Goal: Complete application form

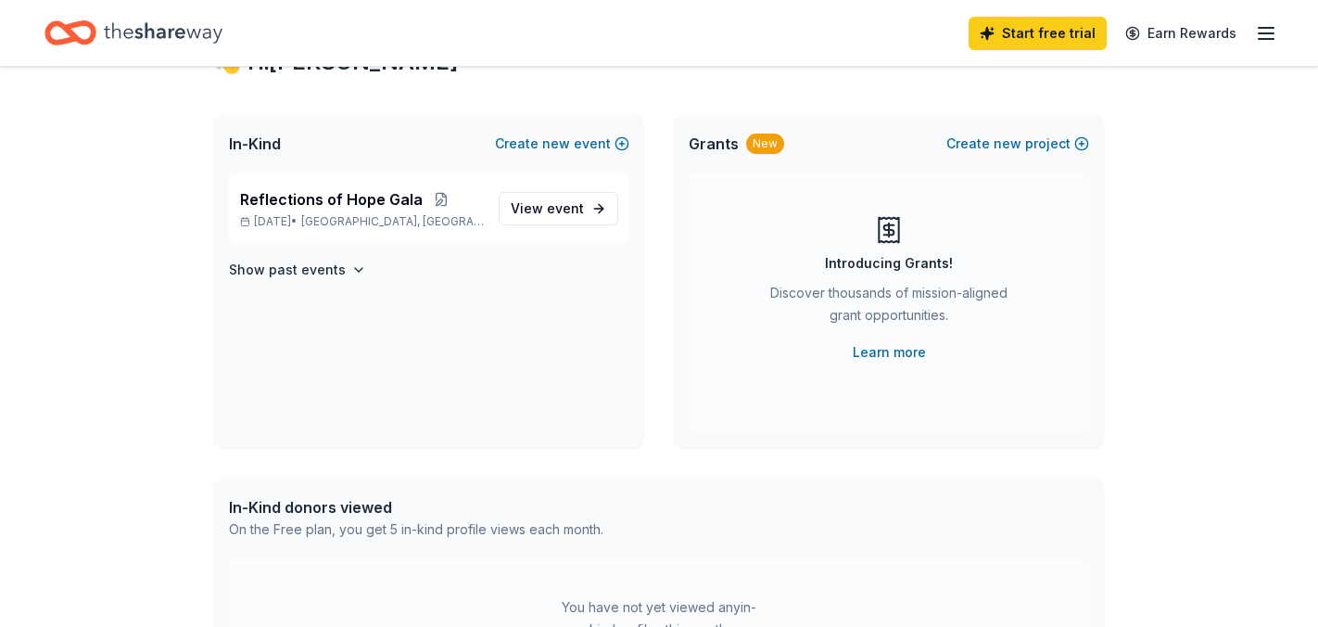
scroll to position [82, 0]
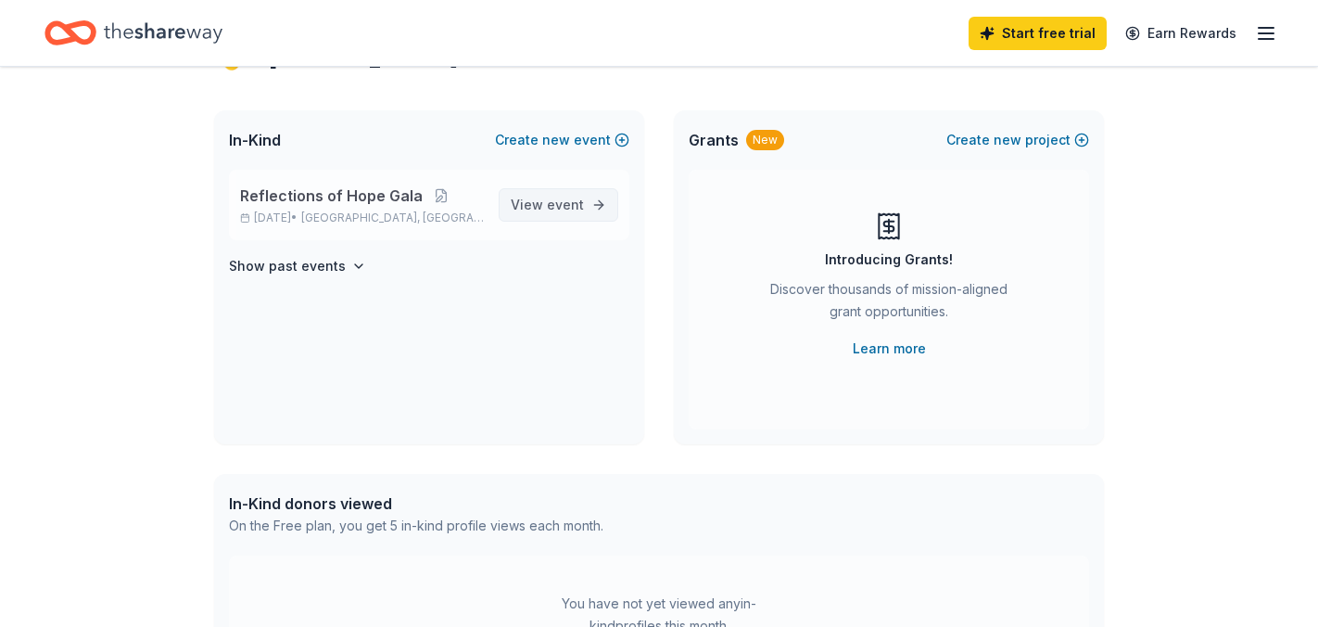
click at [558, 205] on span "event" at bounding box center [565, 205] width 37 height 16
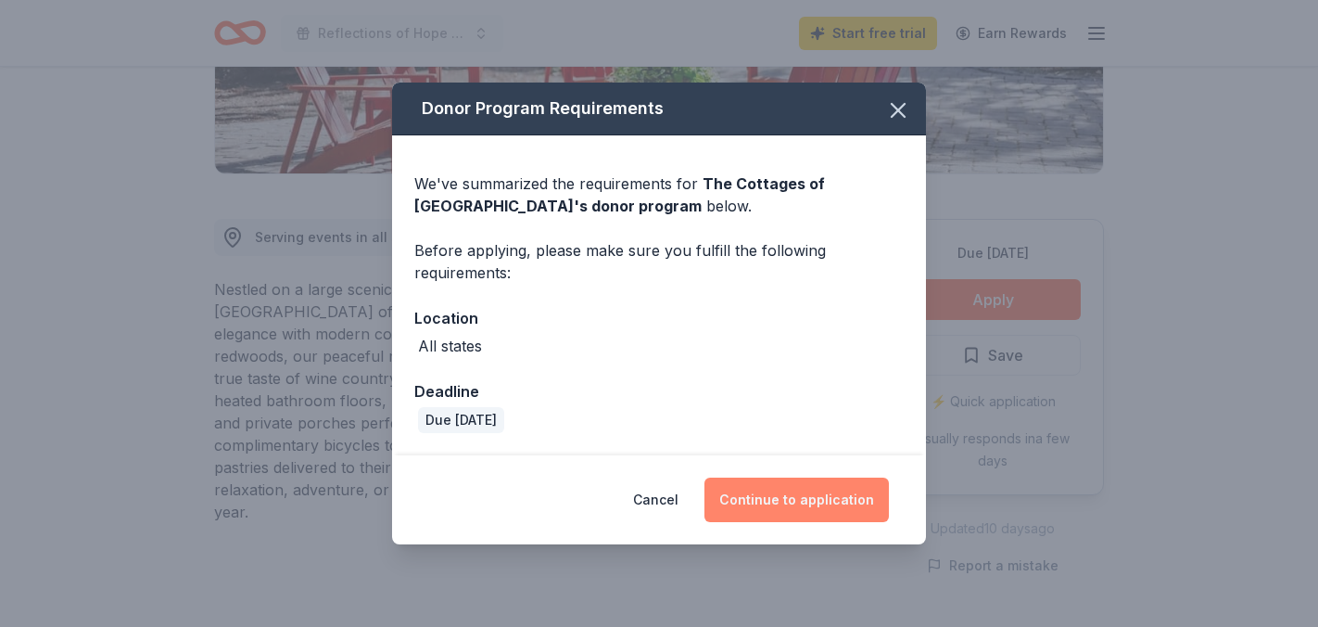
click at [769, 510] on button "Continue to application" at bounding box center [796, 499] width 184 height 44
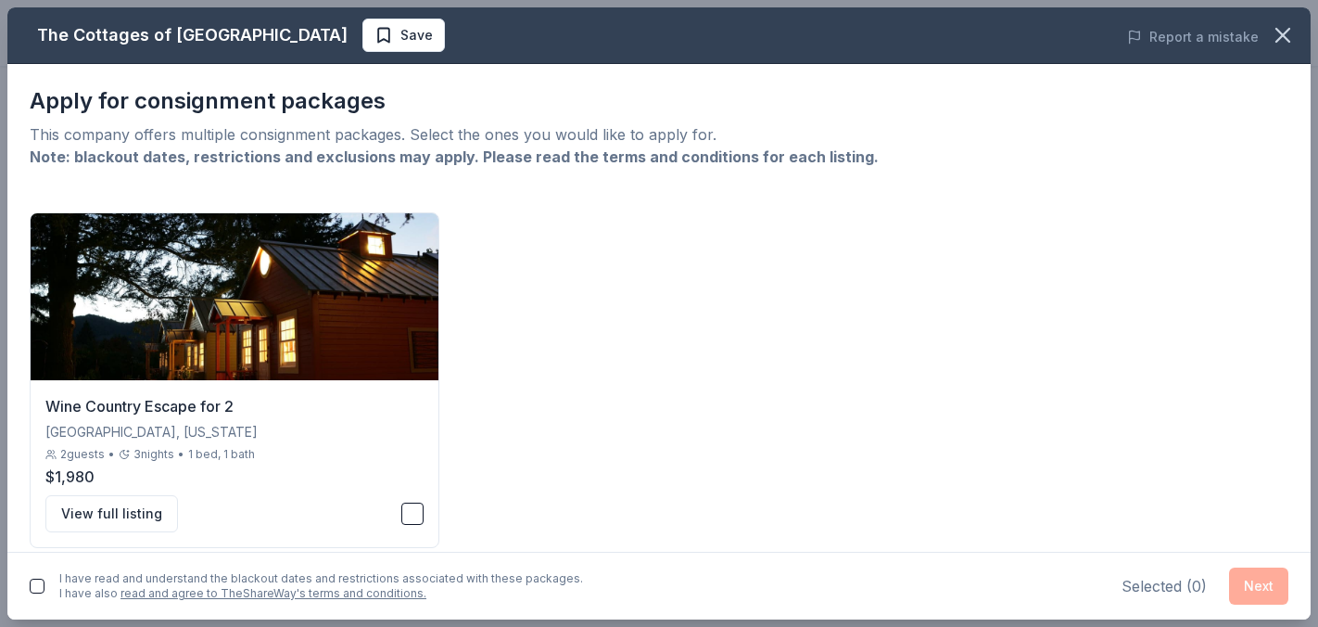
scroll to position [19, 0]
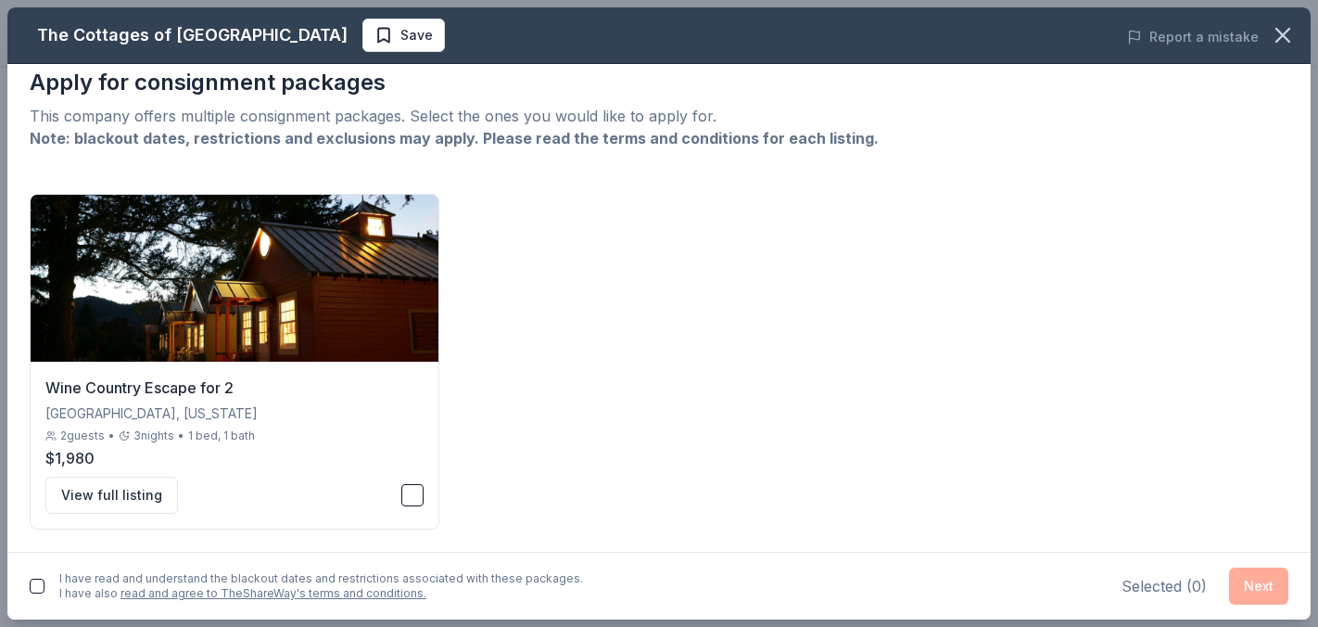
click at [39, 586] on button "button" at bounding box center [37, 585] width 15 height 15
click at [412, 494] on button "button" at bounding box center [412, 495] width 22 height 22
click at [1269, 581] on button "Next" at bounding box center [1258, 585] width 59 height 37
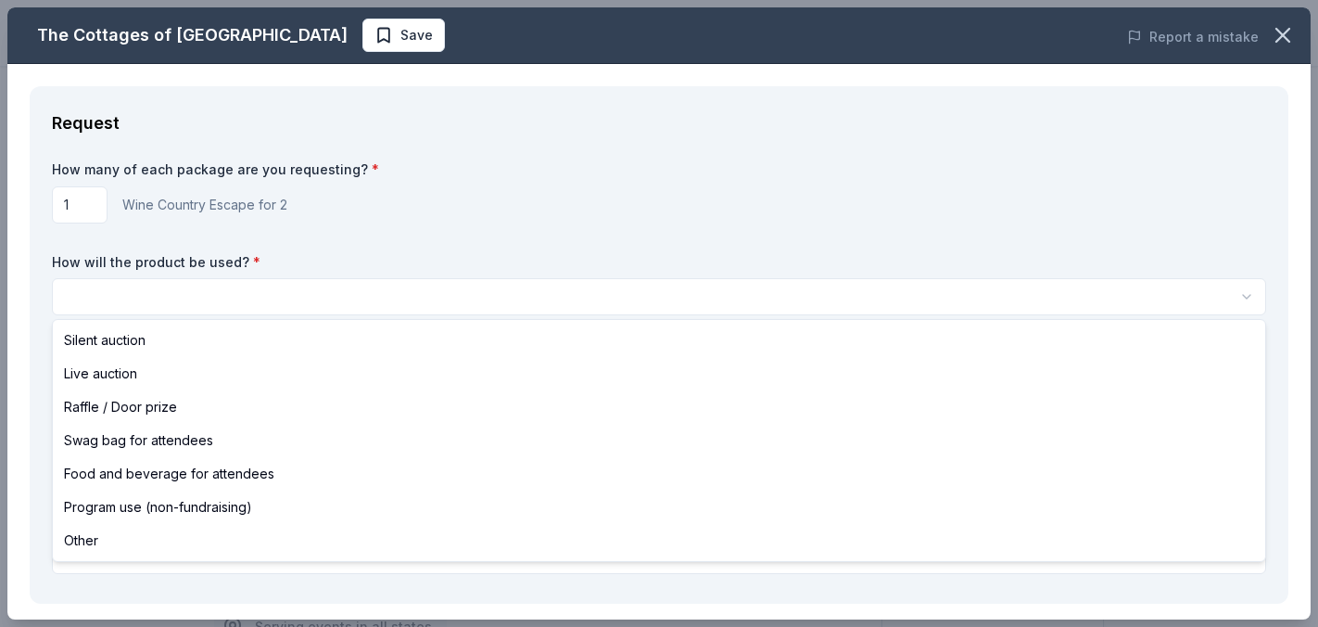
click at [638, 308] on html "Reflections of Hope Gala Save Apply Due [DATE] Share The Cottages of [GEOGRAPHI…" at bounding box center [659, 313] width 1318 height 627
select select "silentAuction"
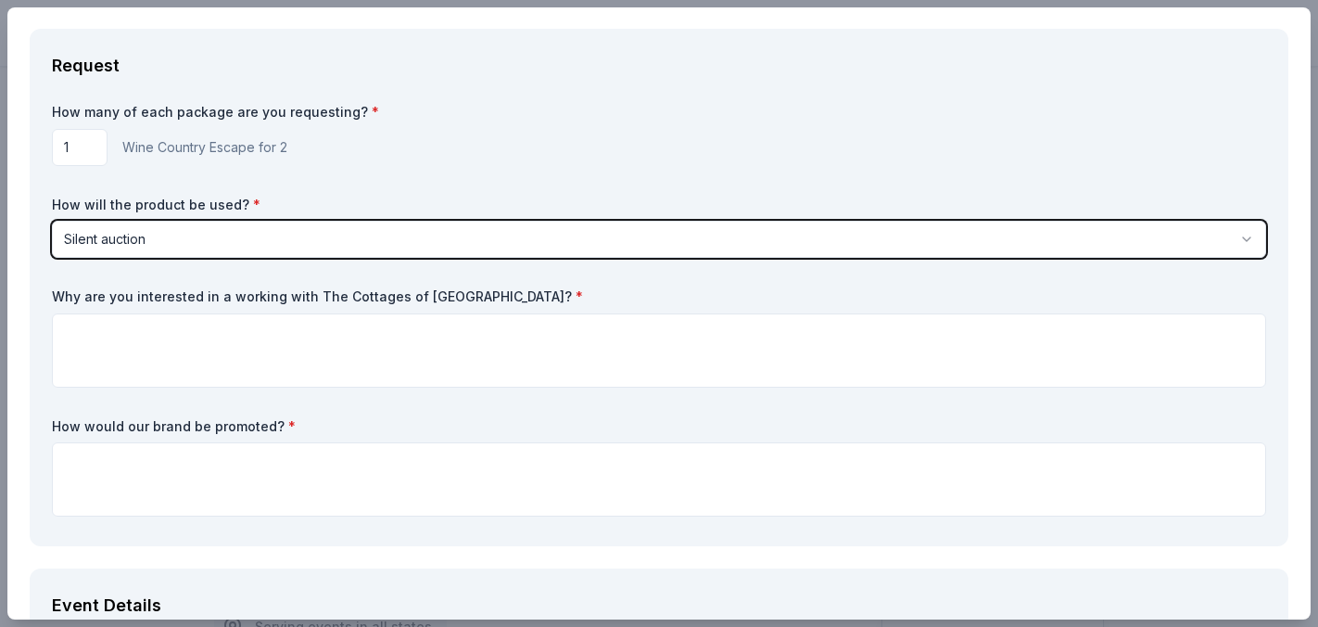
scroll to position [73, 0]
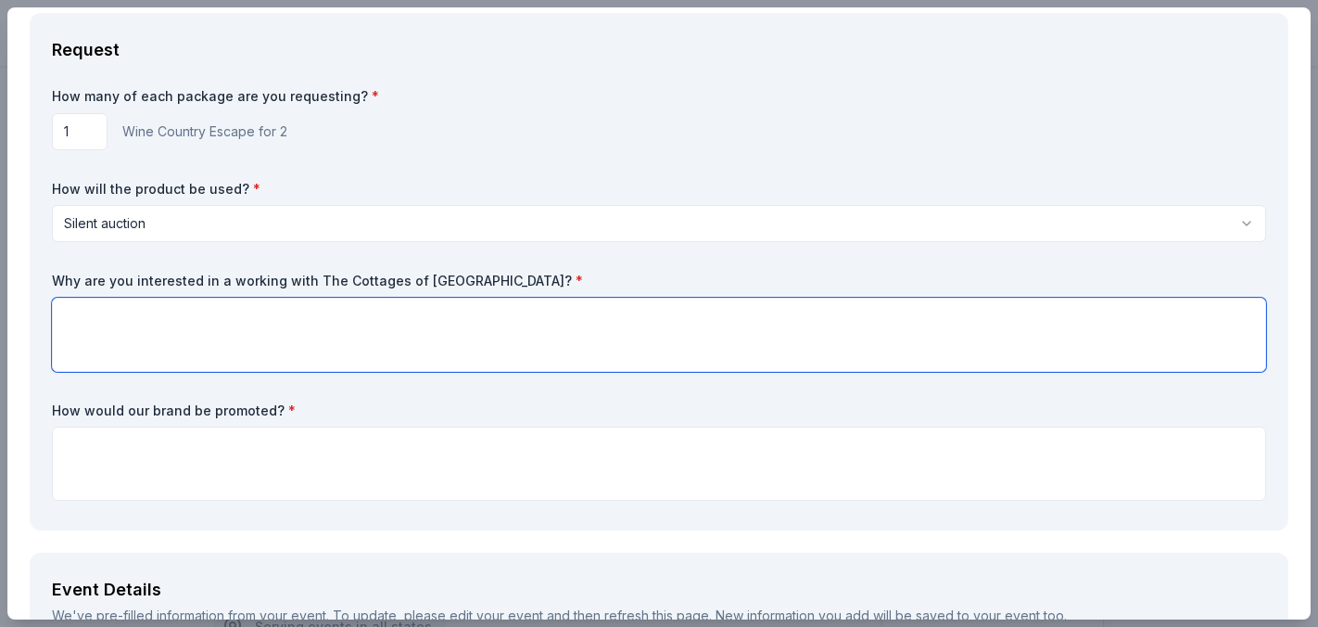
click at [354, 330] on textarea at bounding box center [659, 335] width 1214 height 74
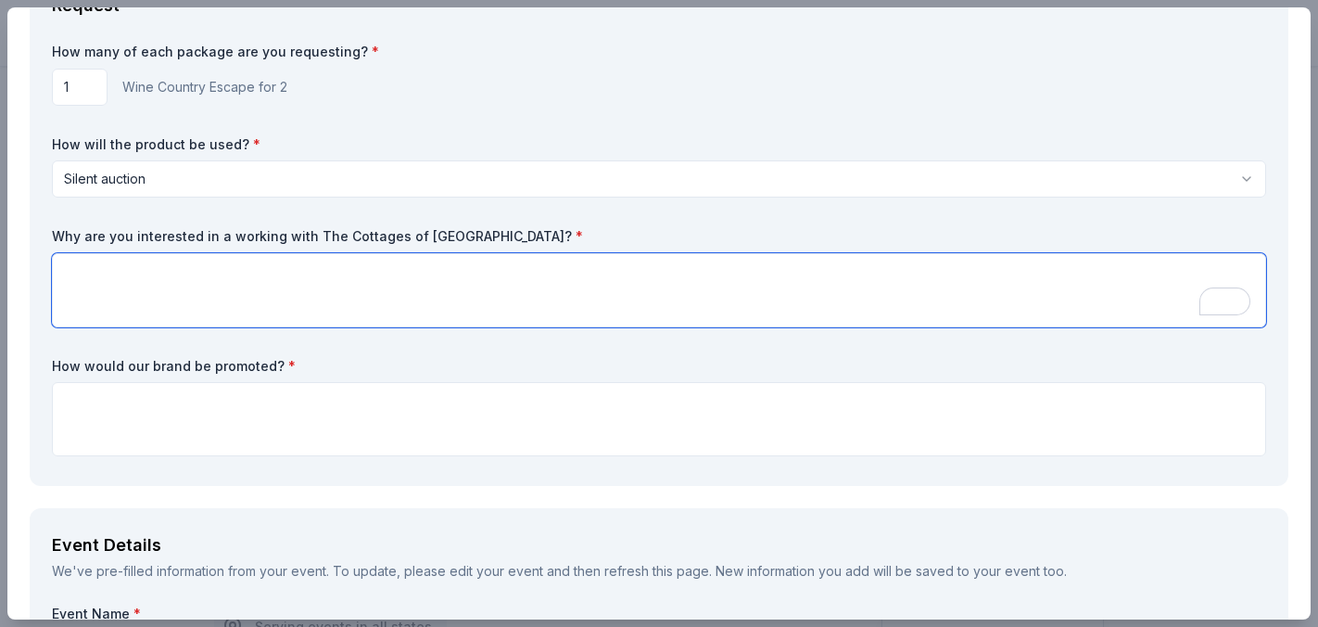
scroll to position [145, 0]
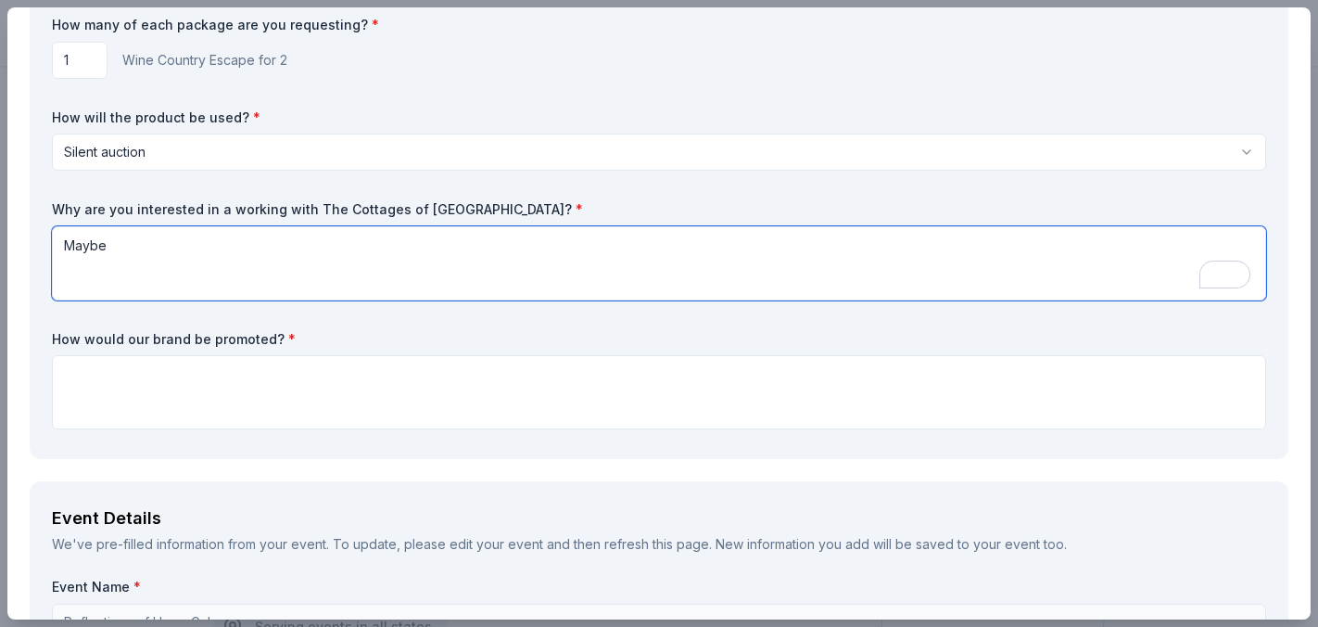
type textarea "Maybe"
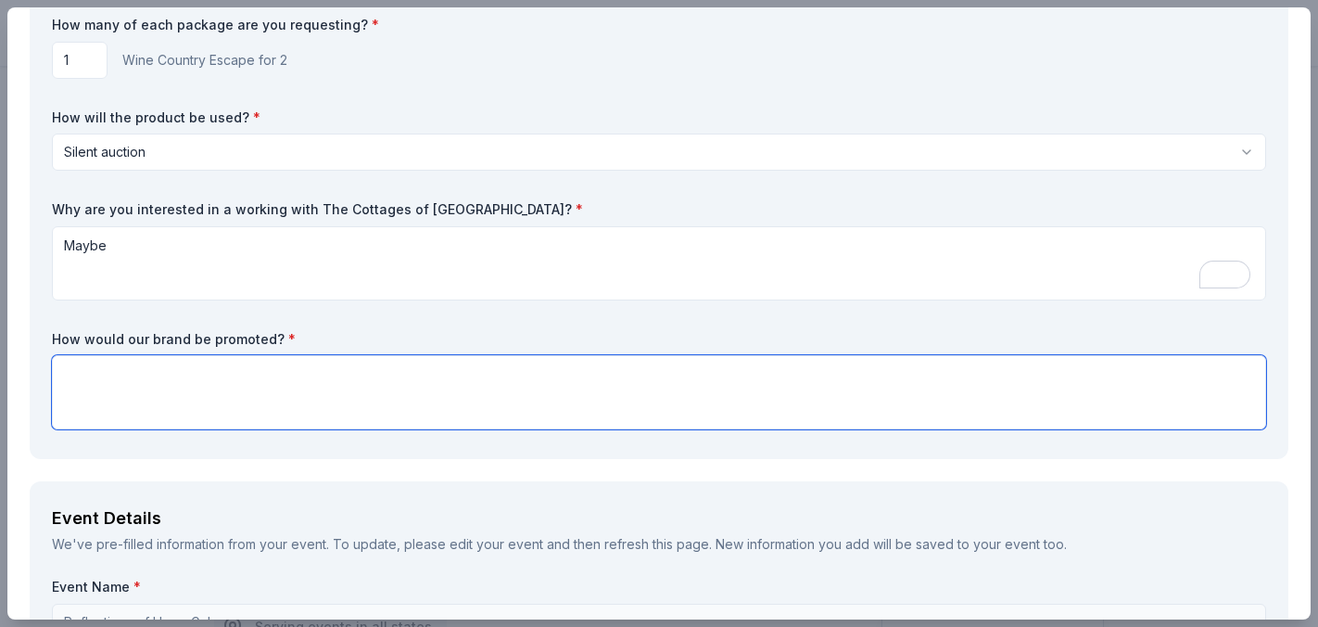
click at [236, 382] on textarea at bounding box center [659, 392] width 1214 height 74
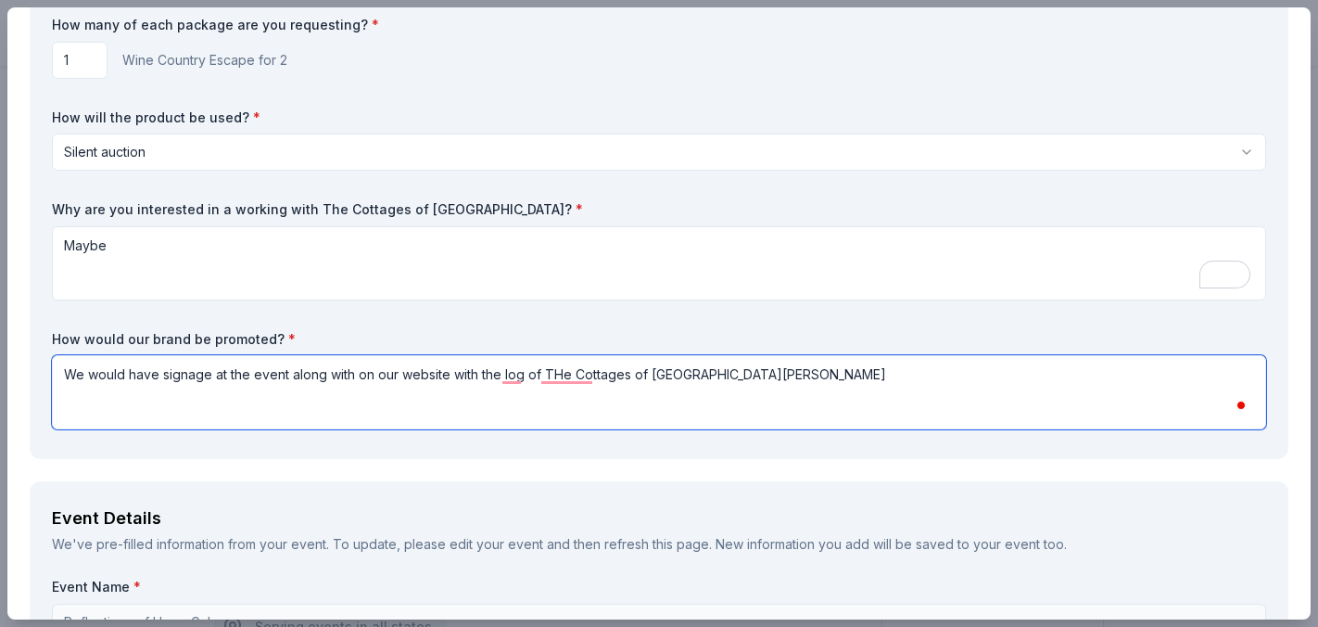
type textarea "We would have signage at the event along with on our website with the log of TH…"
